Goal: Task Accomplishment & Management: Complete application form

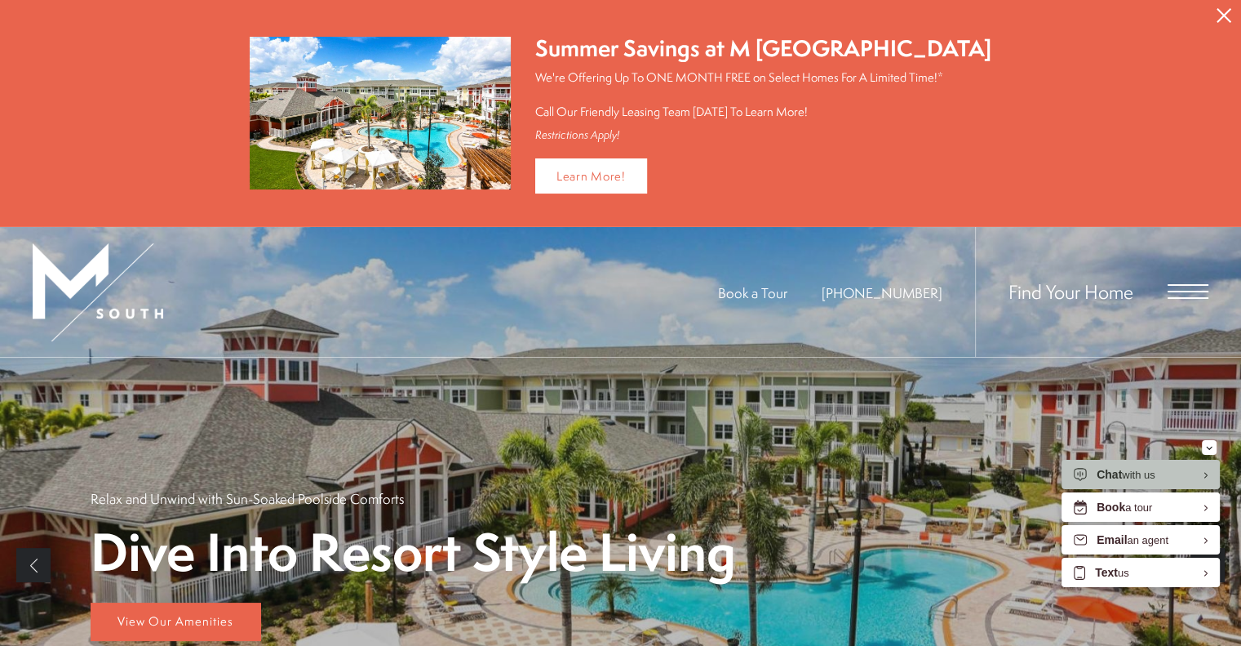
scroll to position [163, 0]
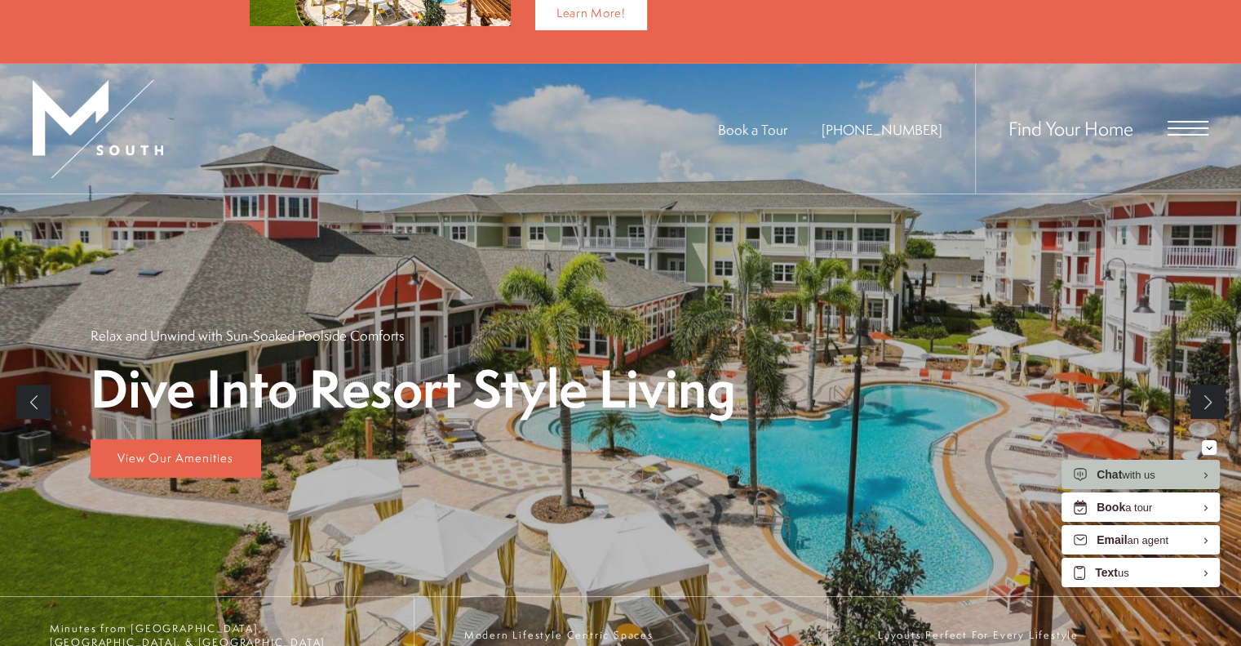
click at [1173, 127] on span "Open Menu" at bounding box center [1188, 128] width 41 height 2
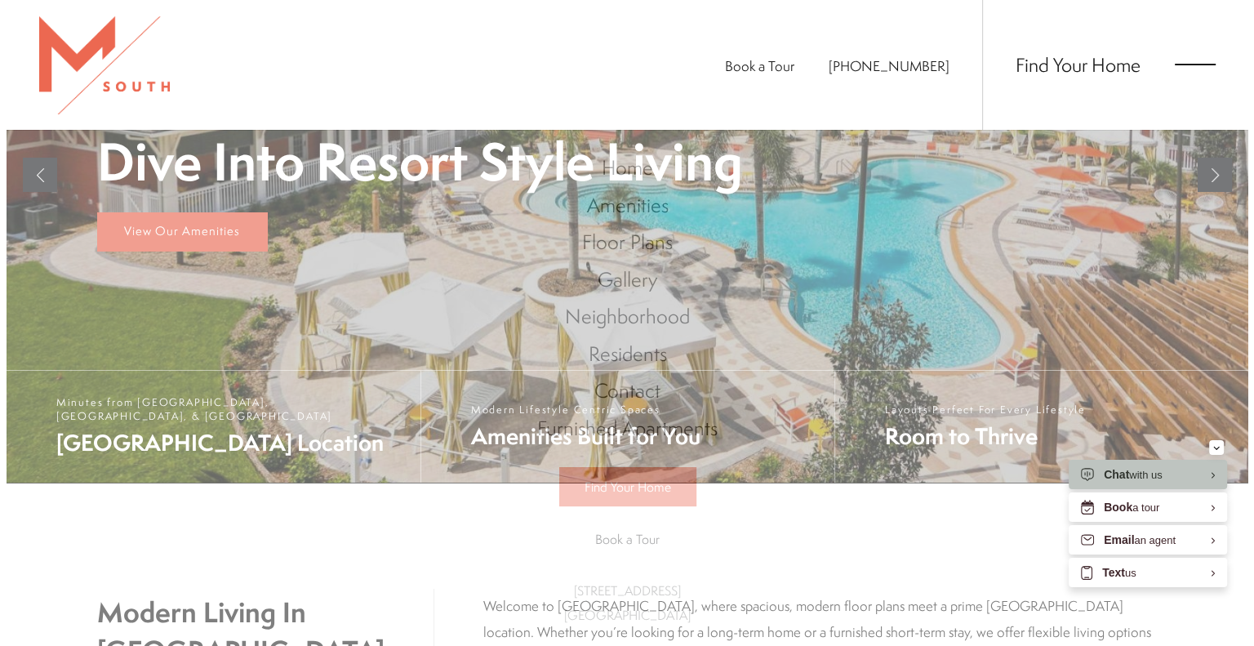
scroll to position [0, 0]
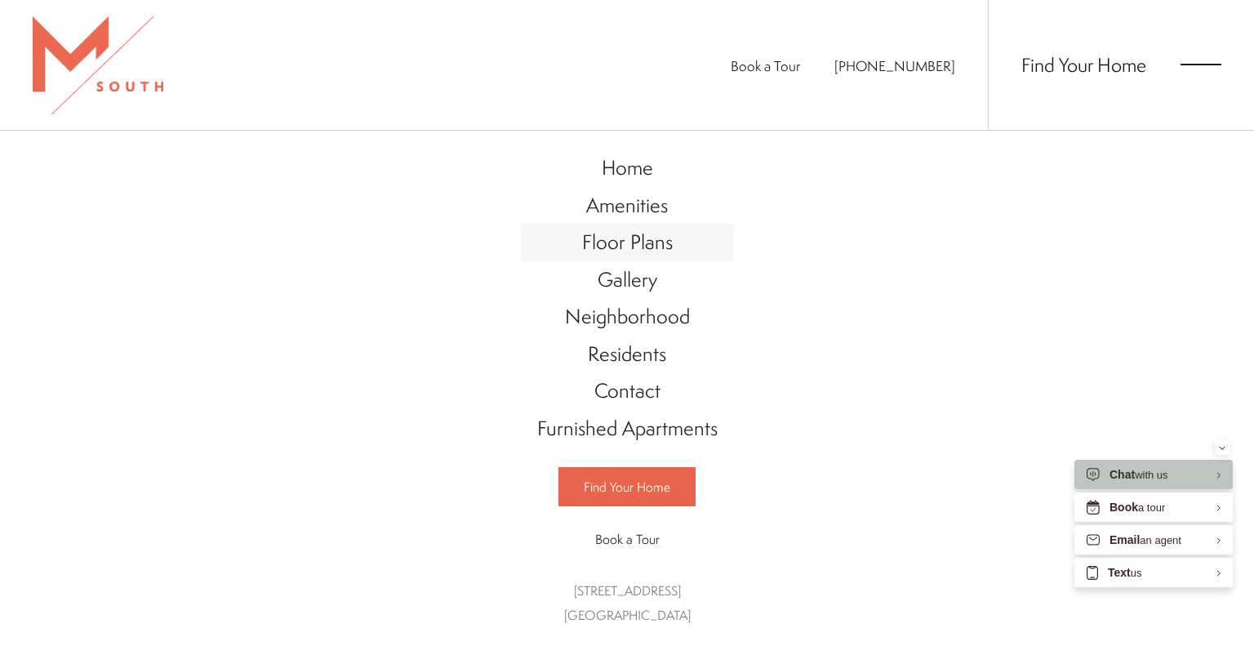
click at [639, 247] on span "Floor Plans" at bounding box center [627, 242] width 91 height 28
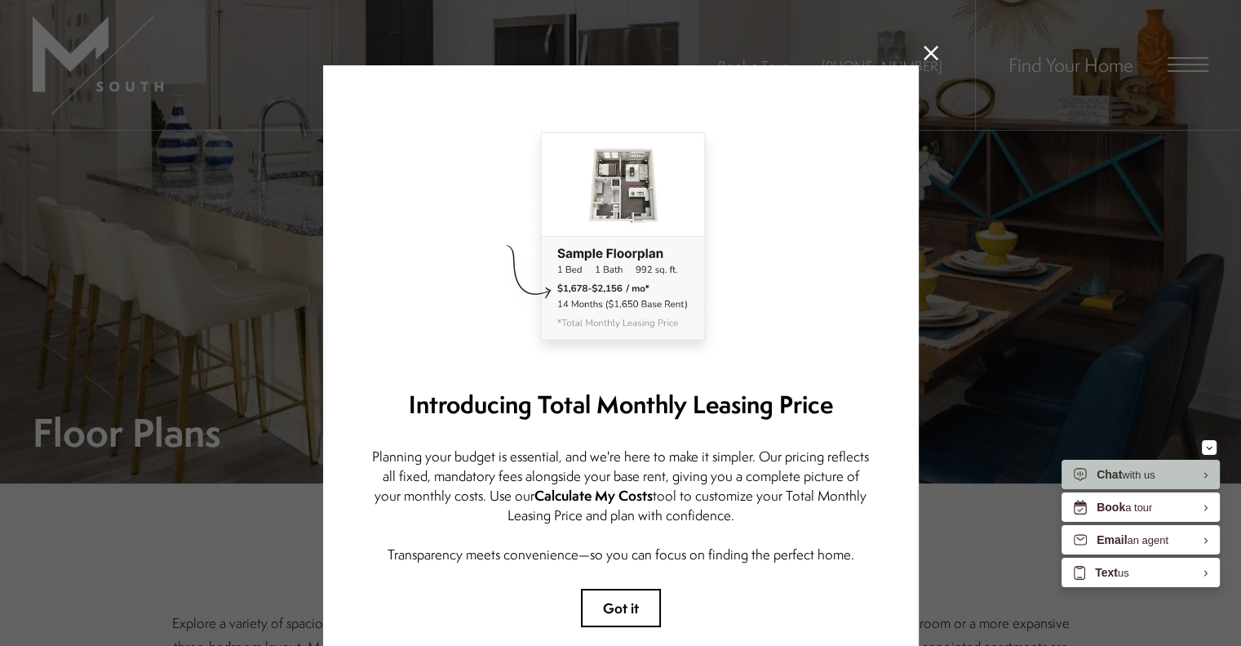
scroll to position [82, 0]
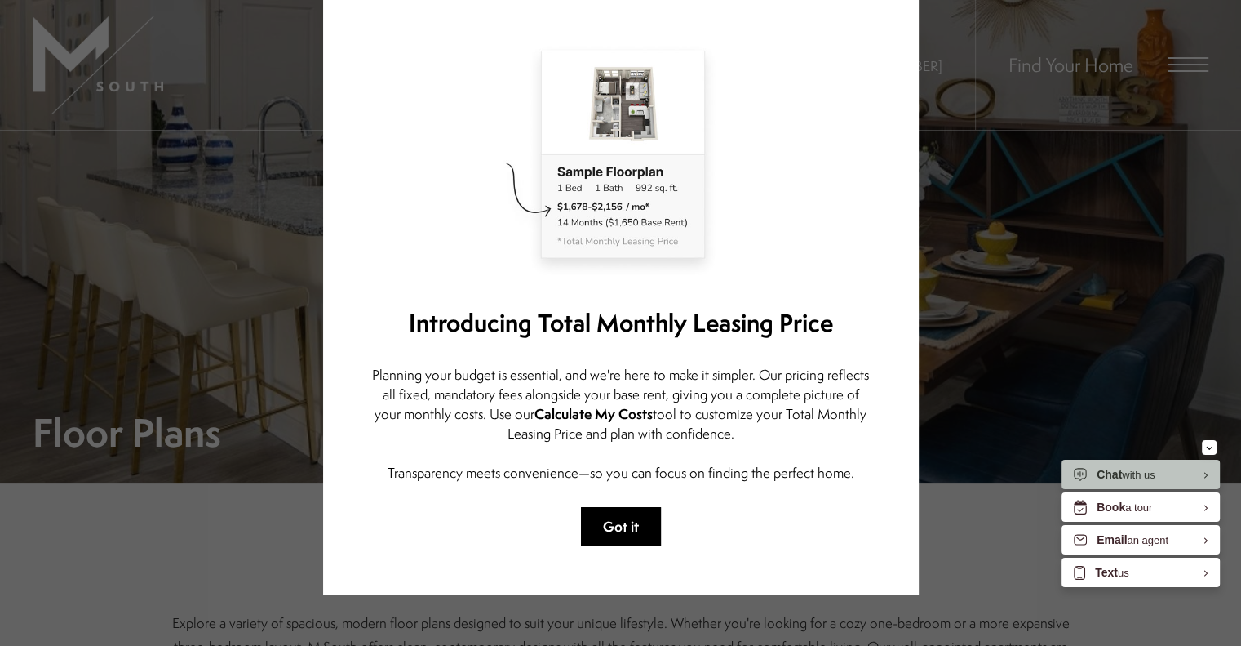
click at [607, 521] on button "Got it" at bounding box center [621, 526] width 80 height 38
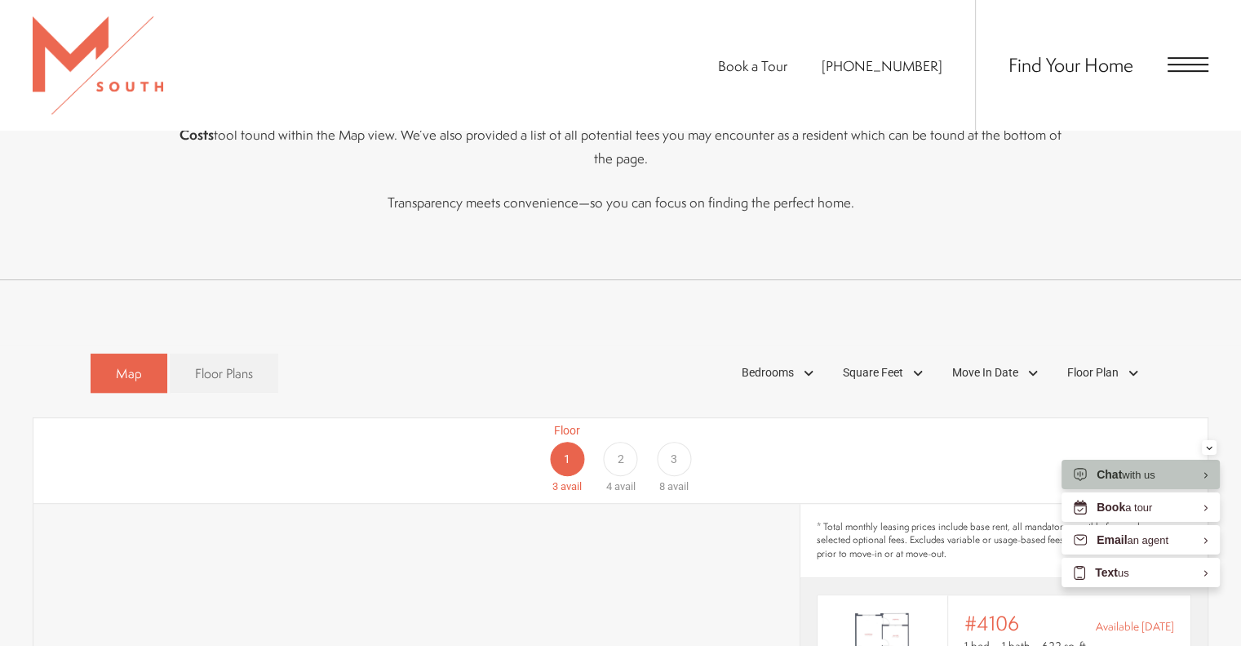
scroll to position [735, 0]
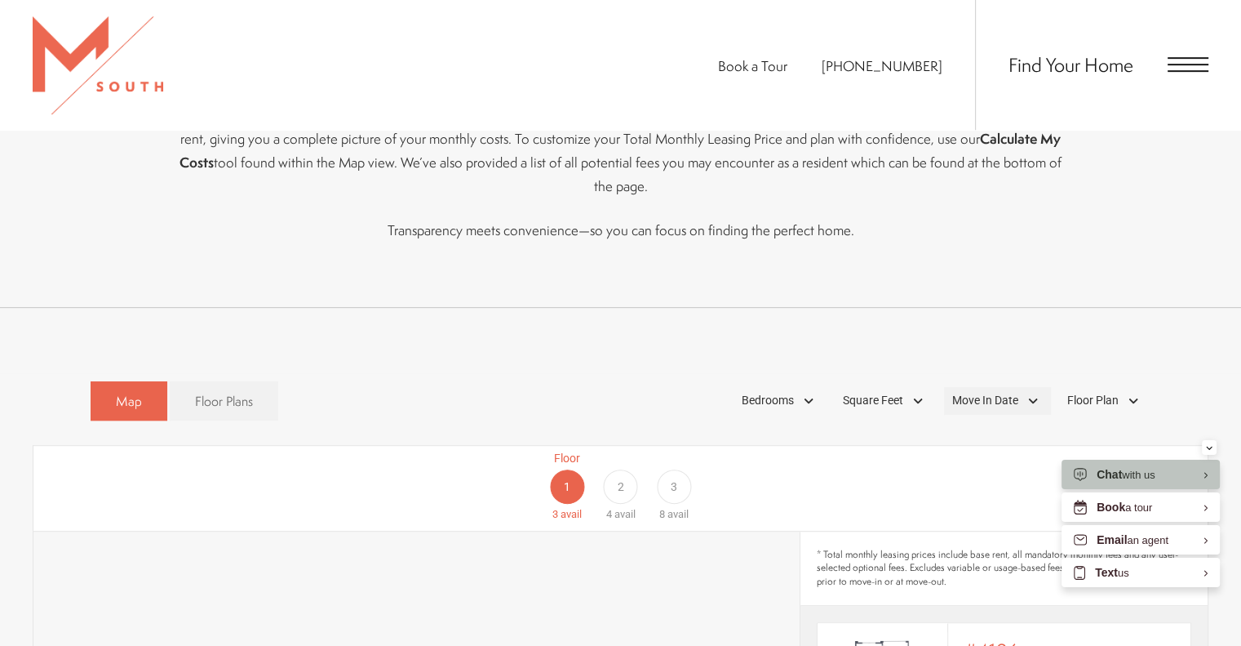
click at [973, 392] on span "Move In Date" at bounding box center [985, 400] width 66 height 17
click at [1088, 424] on div at bounding box center [1083, 437] width 26 height 26
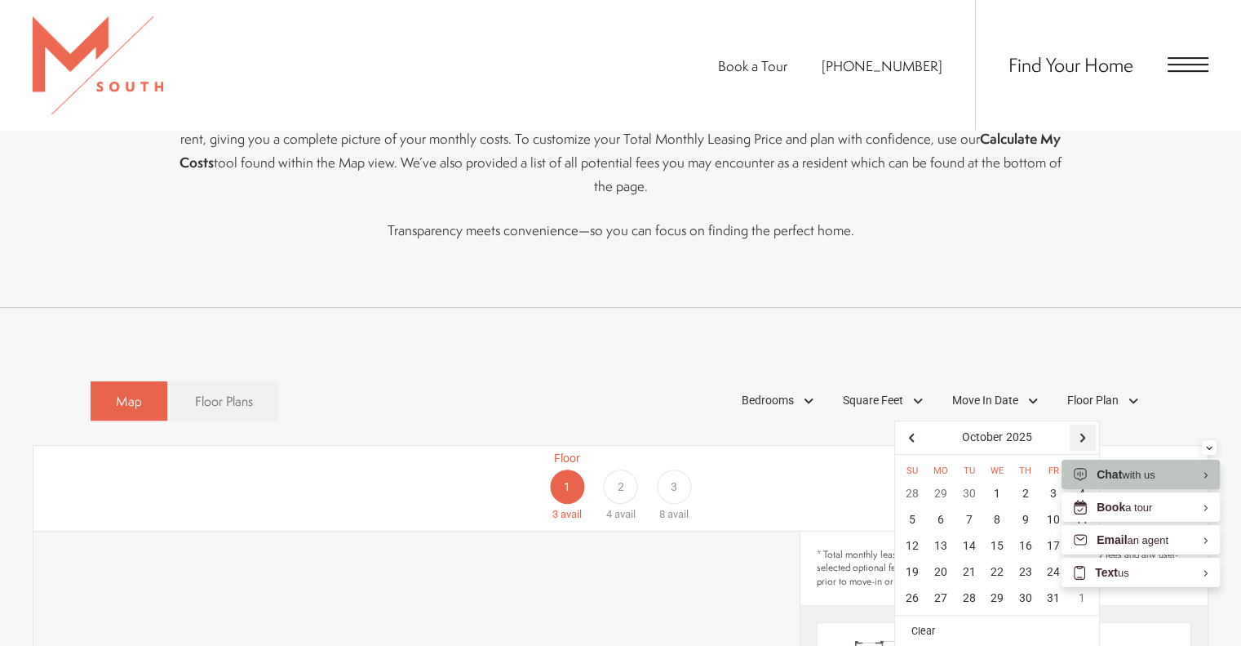
click at [1088, 424] on div at bounding box center [1083, 437] width 26 height 26
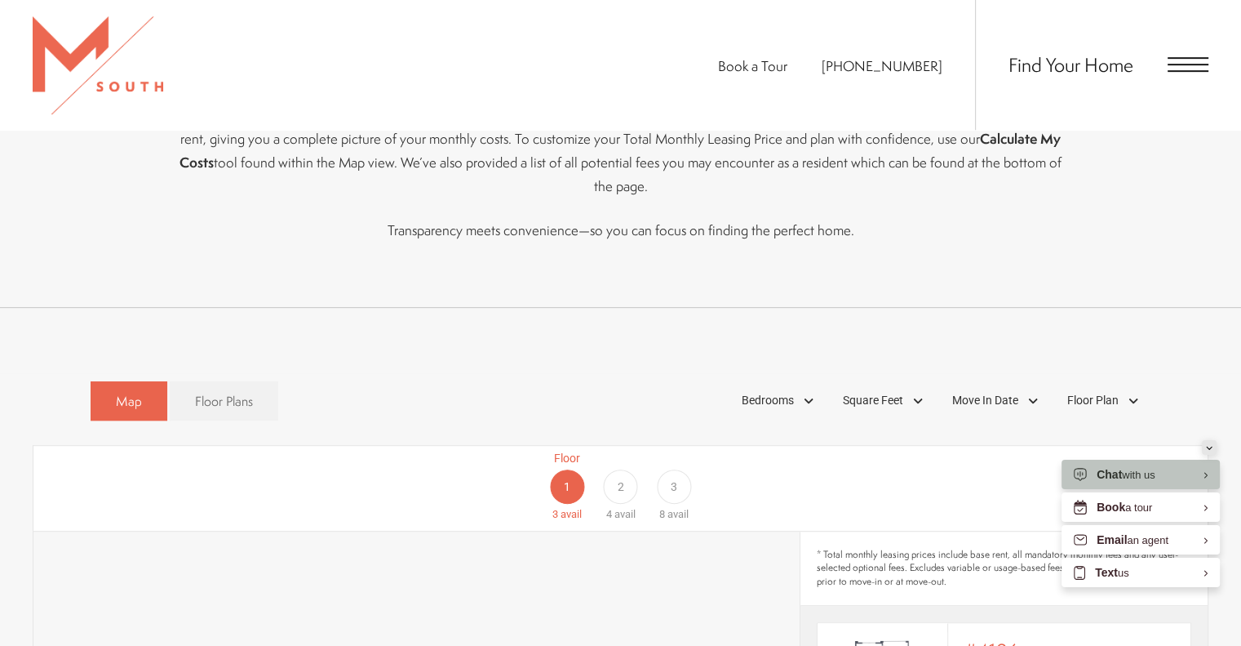
click at [1213, 447] on button "Minimize" at bounding box center [1209, 447] width 15 height 15
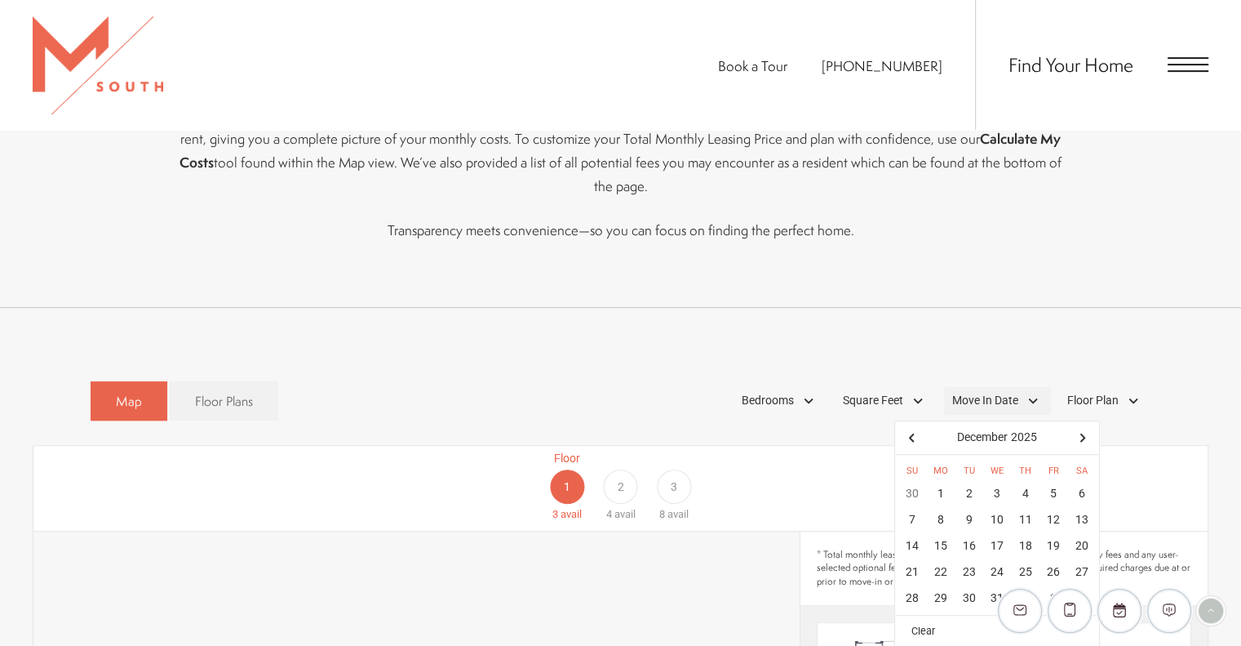
click at [1019, 387] on div "Move In Date" at bounding box center [997, 401] width 107 height 28
click at [1076, 559] on div "27" at bounding box center [1082, 572] width 29 height 26
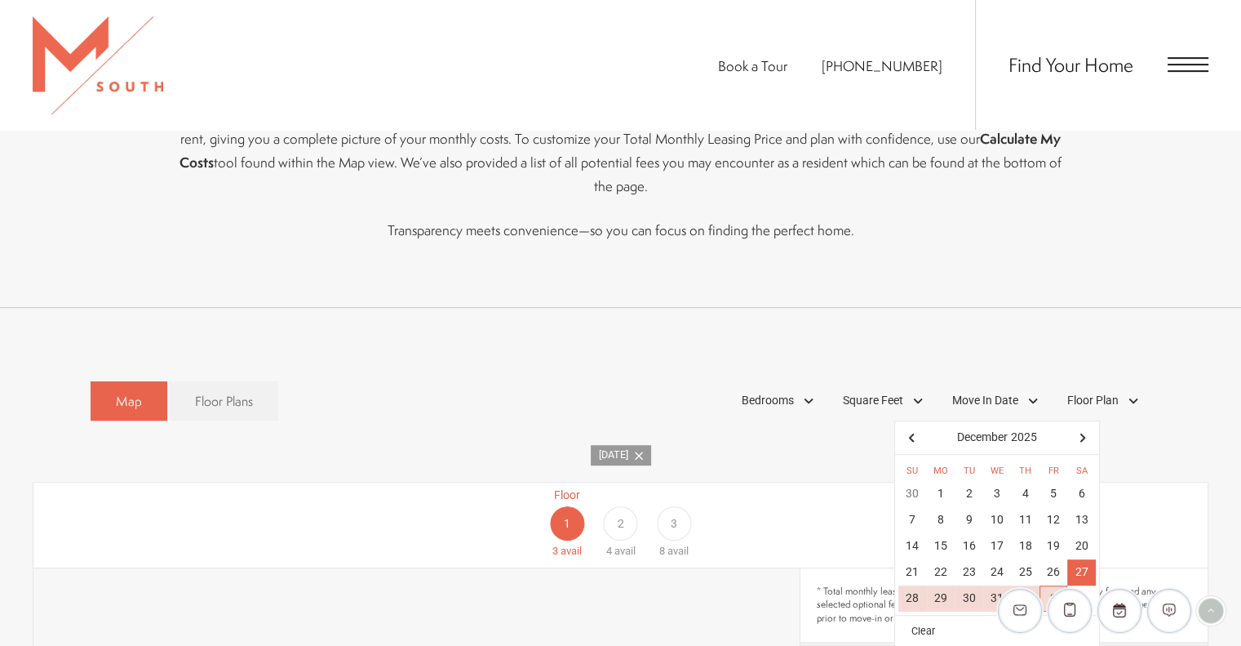
click at [450, 397] on div "Map Floor Plans 1 Bedrooms 1 Bedroom 2 Bedroom Clear" at bounding box center [621, 401] width 1061 height 56
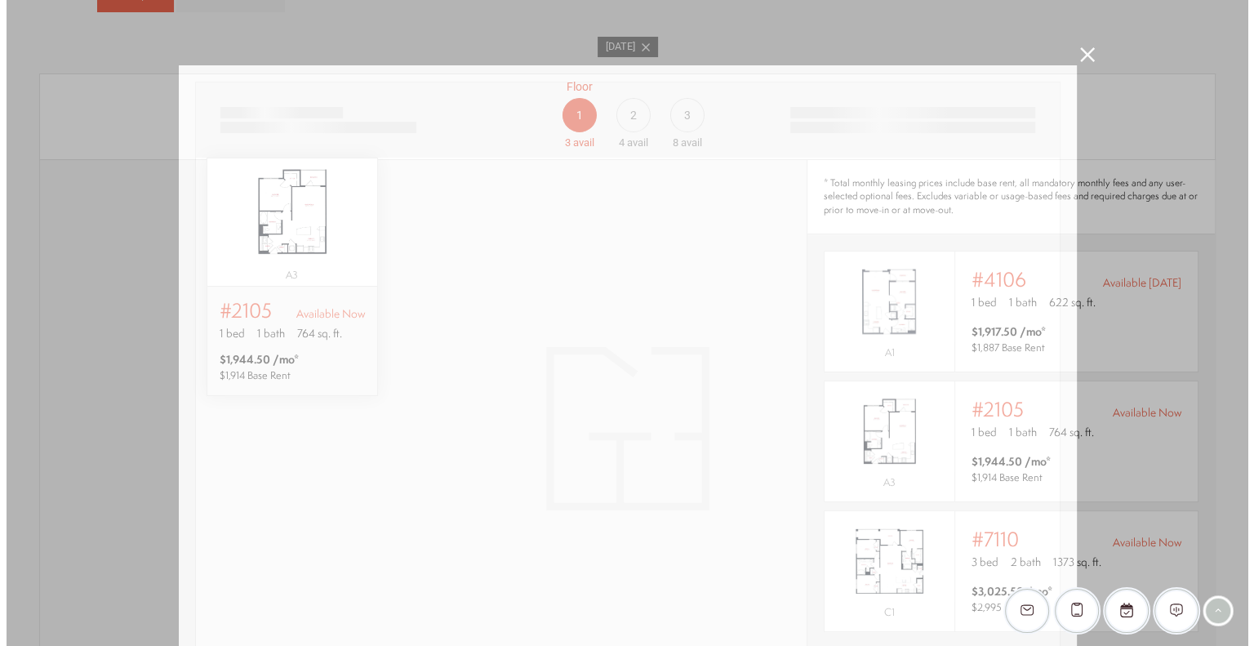
scroll to position [0, 0]
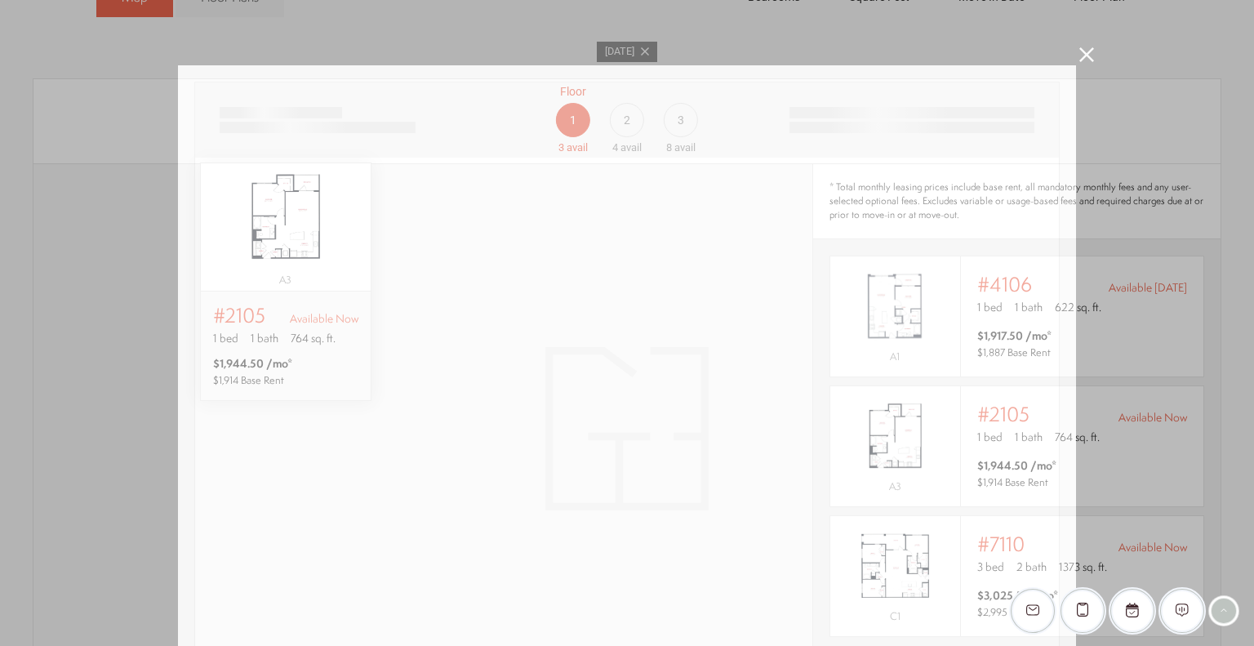
click at [183, 237] on div at bounding box center [627, 399] width 898 height 668
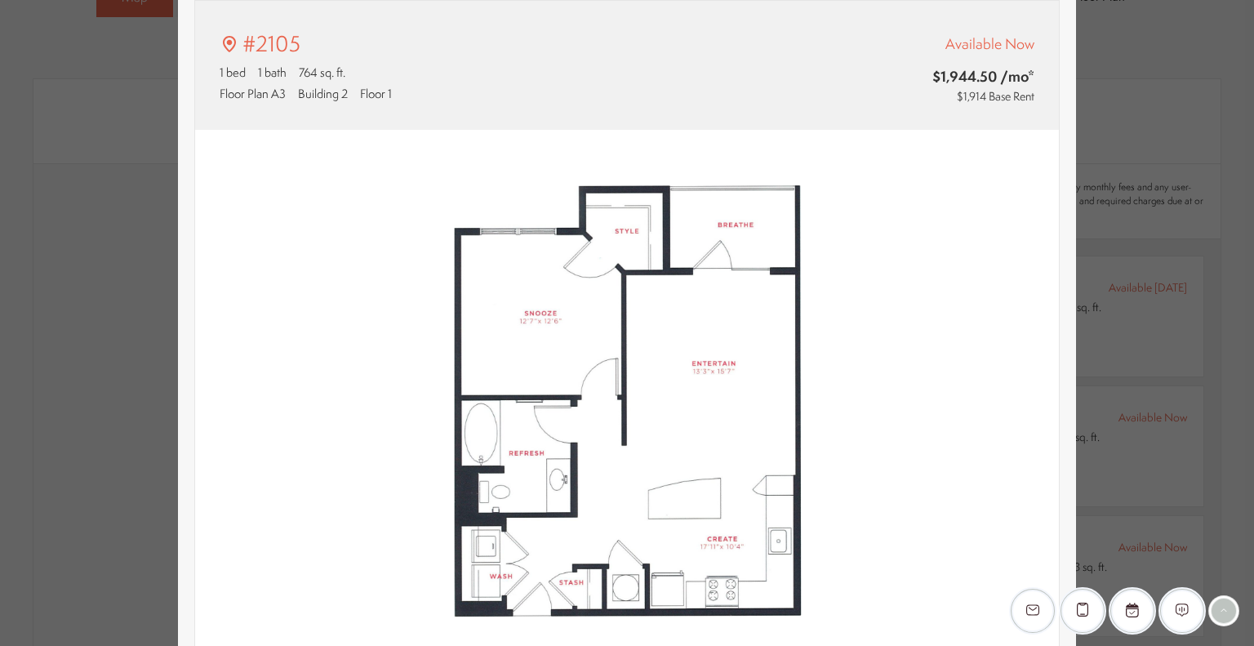
type input "**********"
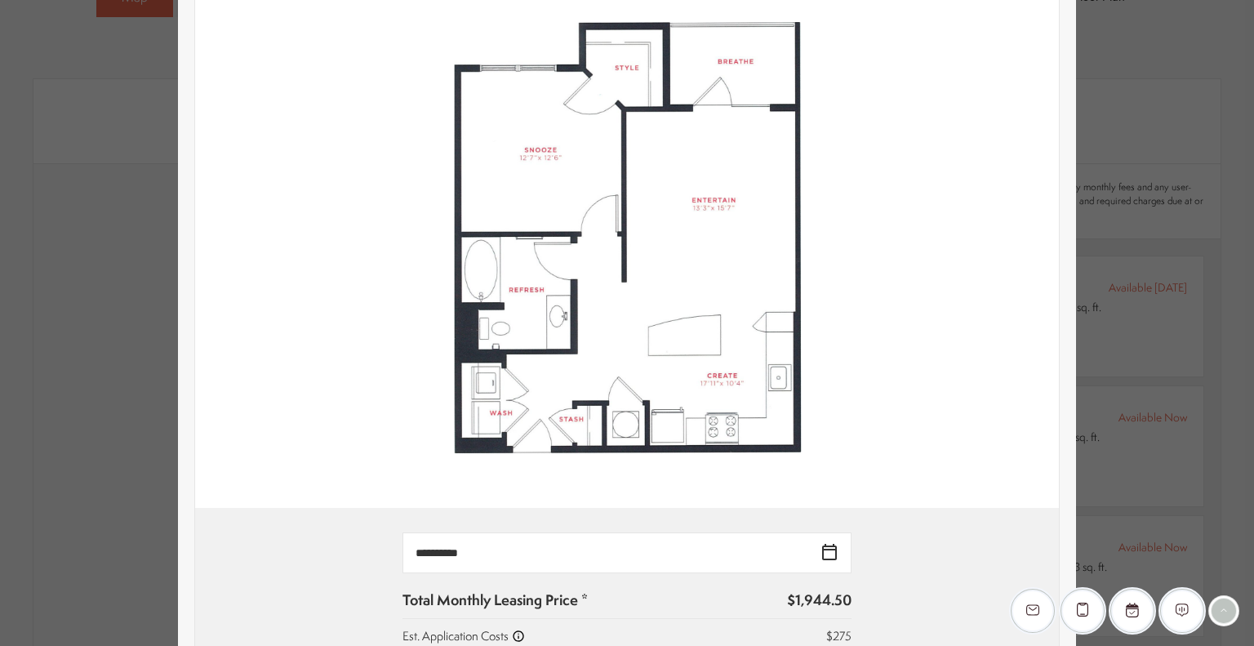
click at [1159, 120] on div "#2105 1 bed 1 bath 764 sq. ft. Floor Plan A3 Building 2 Floor 1 Available Now $…" at bounding box center [627, 323] width 1254 height 646
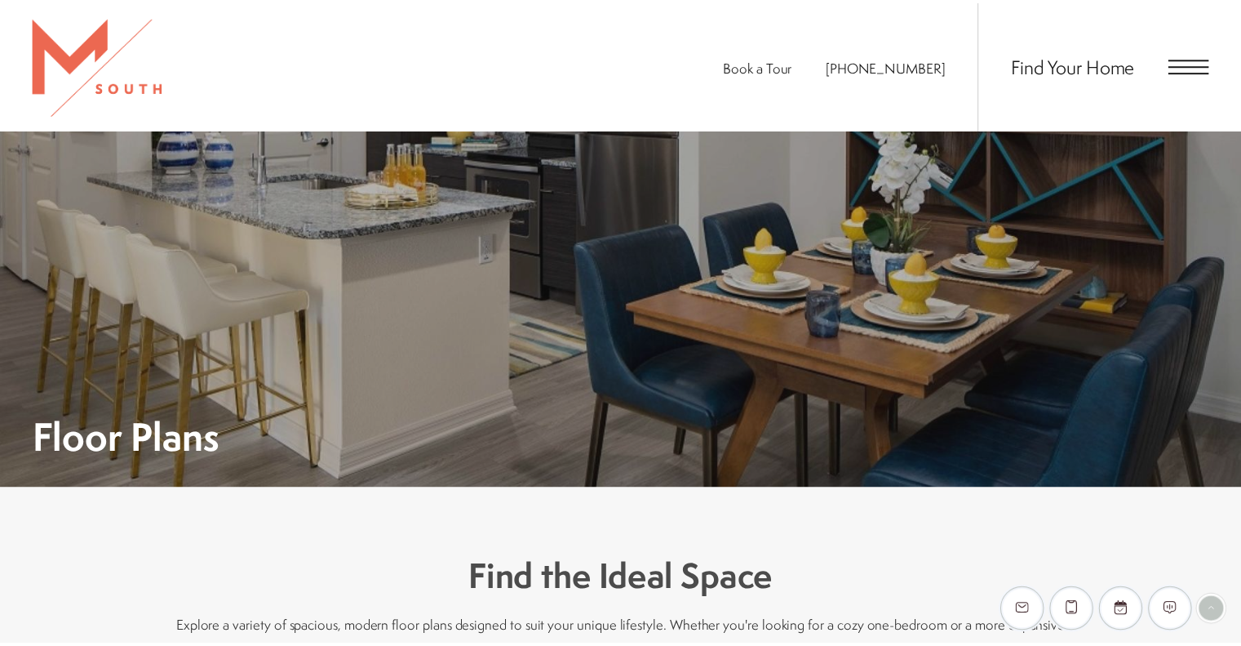
scroll to position [1143, 0]
